Goal: Ask a question

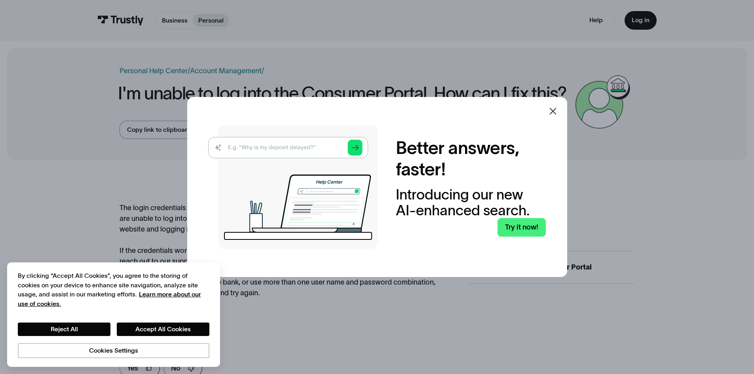
click at [556, 109] on icon at bounding box center [552, 110] width 9 height 9
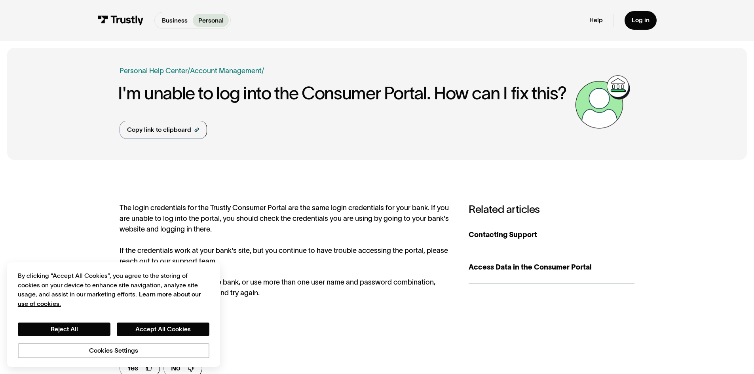
scroll to position [119, 0]
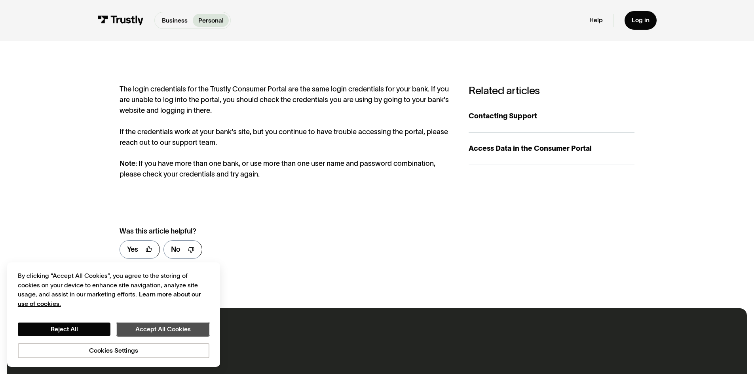
click at [153, 330] on button "Accept All Cookies" at bounding box center [163, 329] width 93 height 13
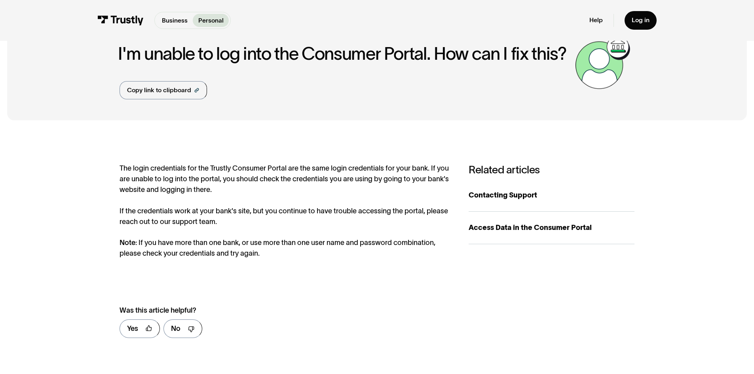
scroll to position [0, 0]
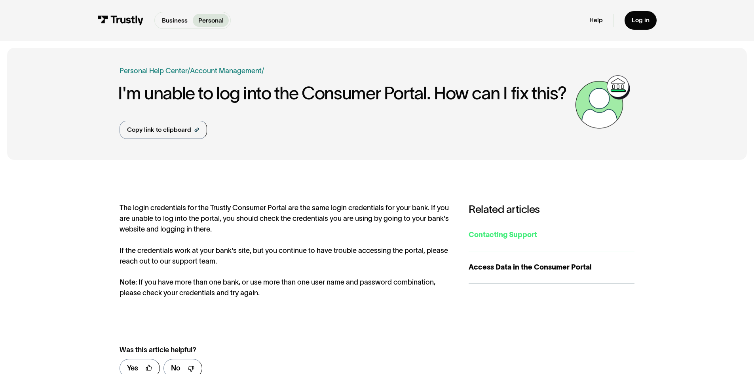
click at [501, 234] on div "Contacting Support" at bounding box center [552, 235] width 166 height 11
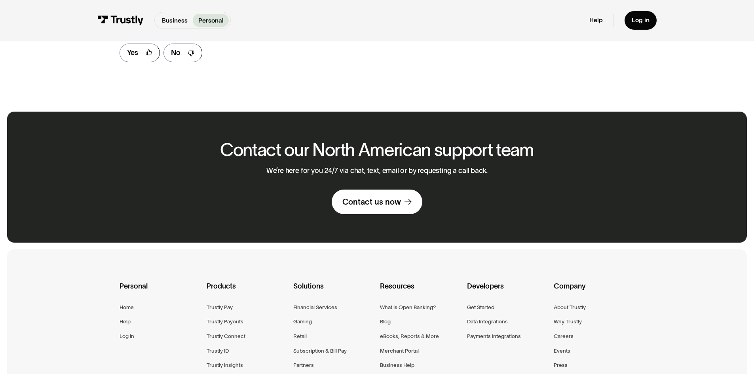
scroll to position [448, 0]
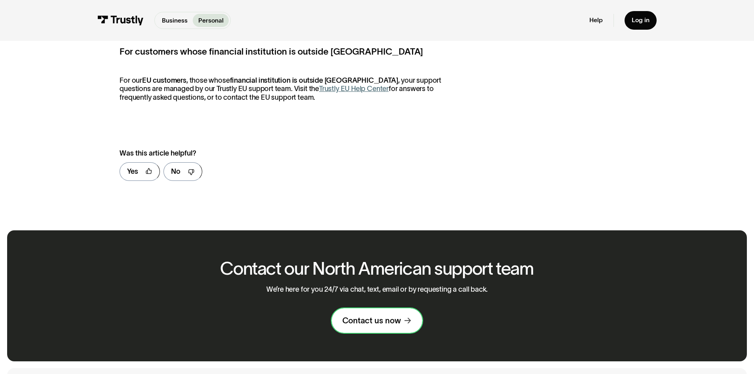
click at [373, 325] on div "Contact us now" at bounding box center [371, 320] width 59 height 10
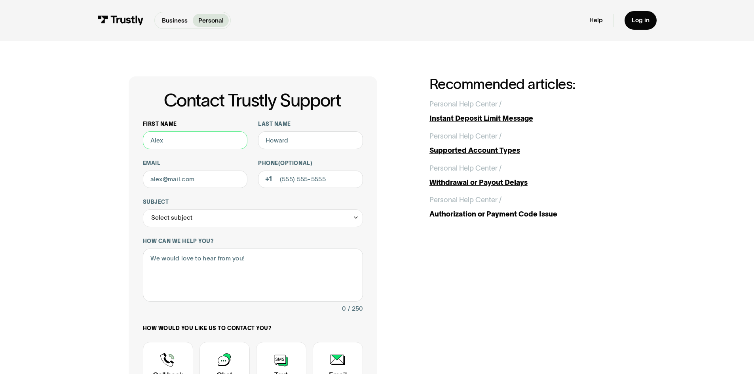
click at [205, 145] on input "First name" at bounding box center [195, 140] width 105 height 18
type input "Braden"
type input "Powell"
type input "Braden.Powell24@gmail.com"
type input "(931) 201-2066"
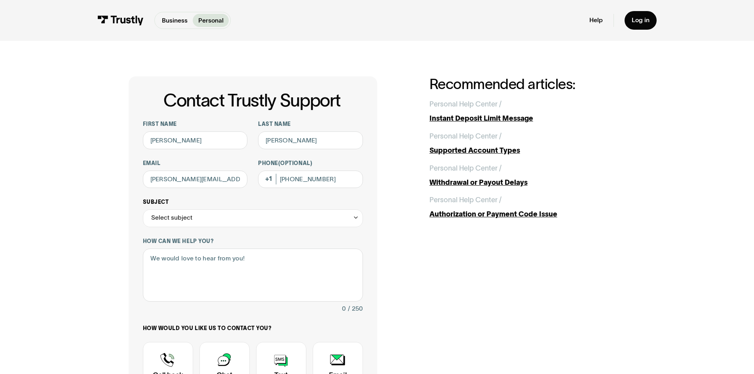
click at [246, 223] on div "Select subject" at bounding box center [253, 218] width 220 height 18
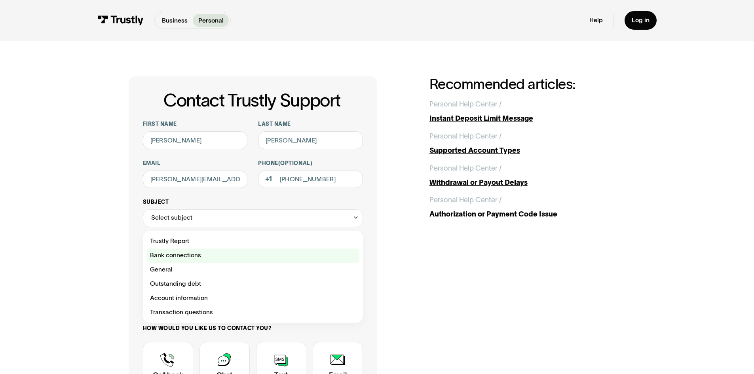
click at [205, 255] on div "Contact Trustly Support" at bounding box center [252, 256] width 213 height 14
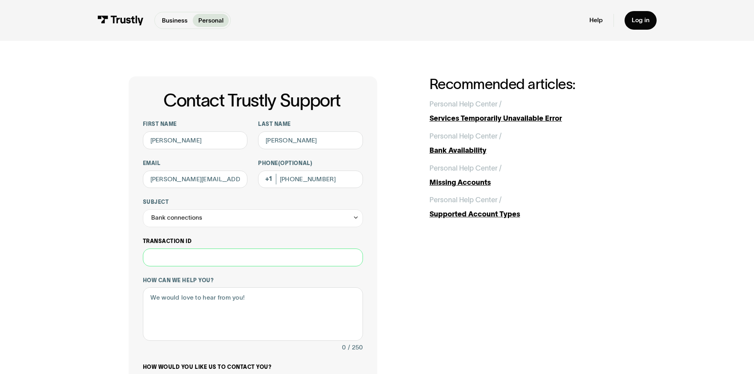
click at [201, 261] on input "Transaction ID" at bounding box center [253, 258] width 220 height 18
click at [194, 223] on div "Bank connections" at bounding box center [176, 218] width 51 height 11
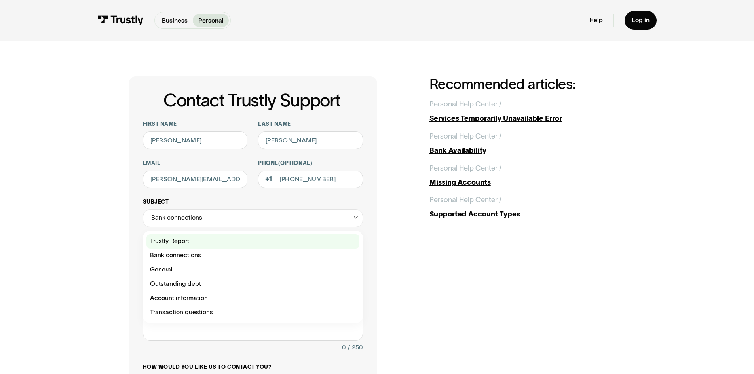
click at [184, 239] on div "Contact Trustly Support" at bounding box center [252, 241] width 213 height 14
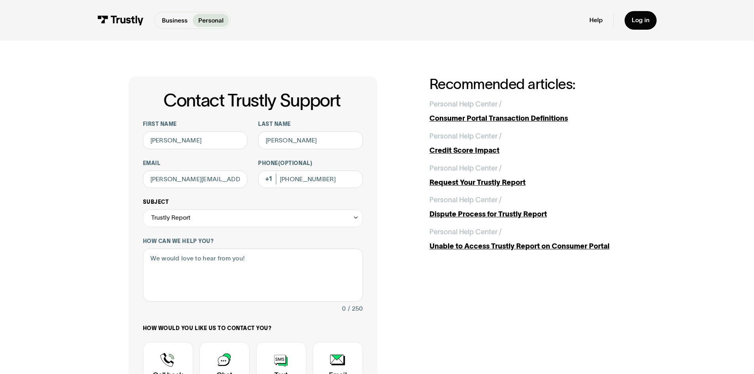
click at [187, 222] on div "Trustly Report" at bounding box center [170, 218] width 39 height 11
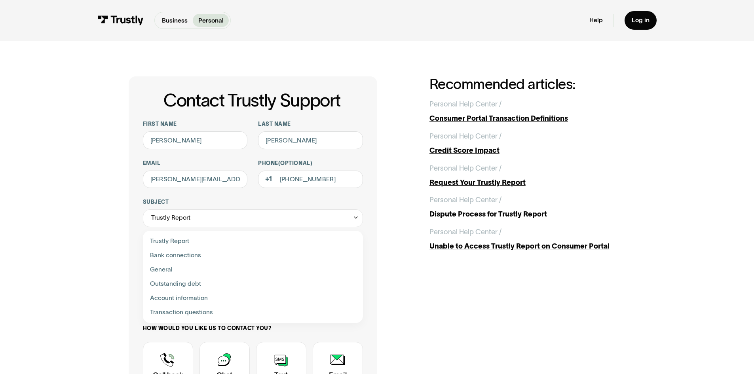
scroll to position [119, 0]
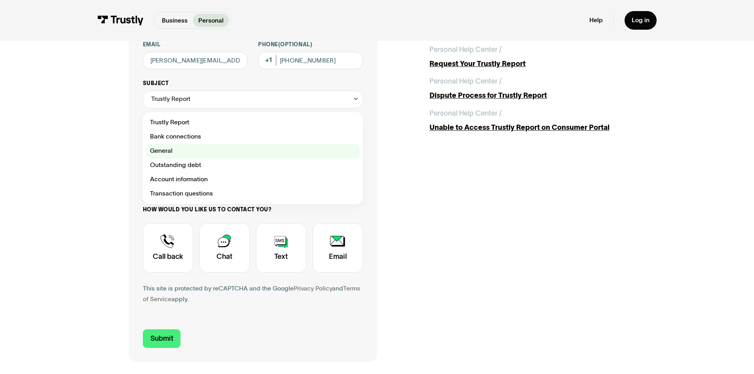
click at [172, 153] on div "Contact Trustly Support" at bounding box center [252, 151] width 213 height 14
type input "*******"
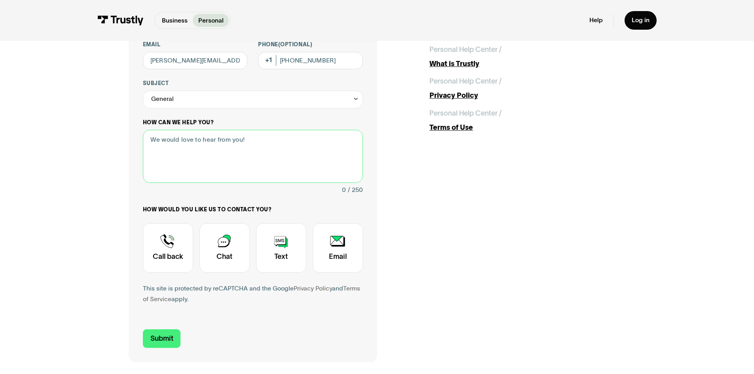
click at [181, 136] on textarea "How can we help you?" at bounding box center [253, 156] width 220 height 53
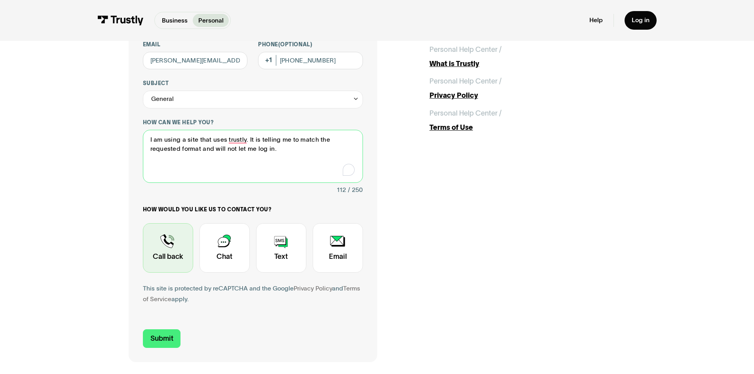
type textarea "I am using a site that uses trustly. It is telling me to match the requested fo…"
click at [168, 254] on div "Contact Trustly Support" at bounding box center [168, 247] width 50 height 49
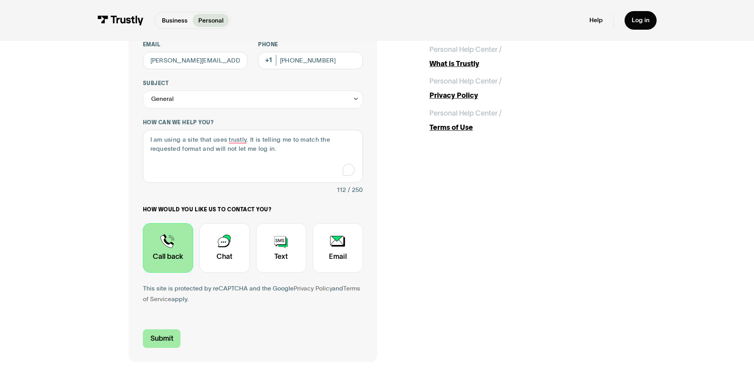
click at [160, 336] on input "Submit" at bounding box center [162, 338] width 38 height 19
type input "+19312012066"
